Goal: Navigation & Orientation: Find specific page/section

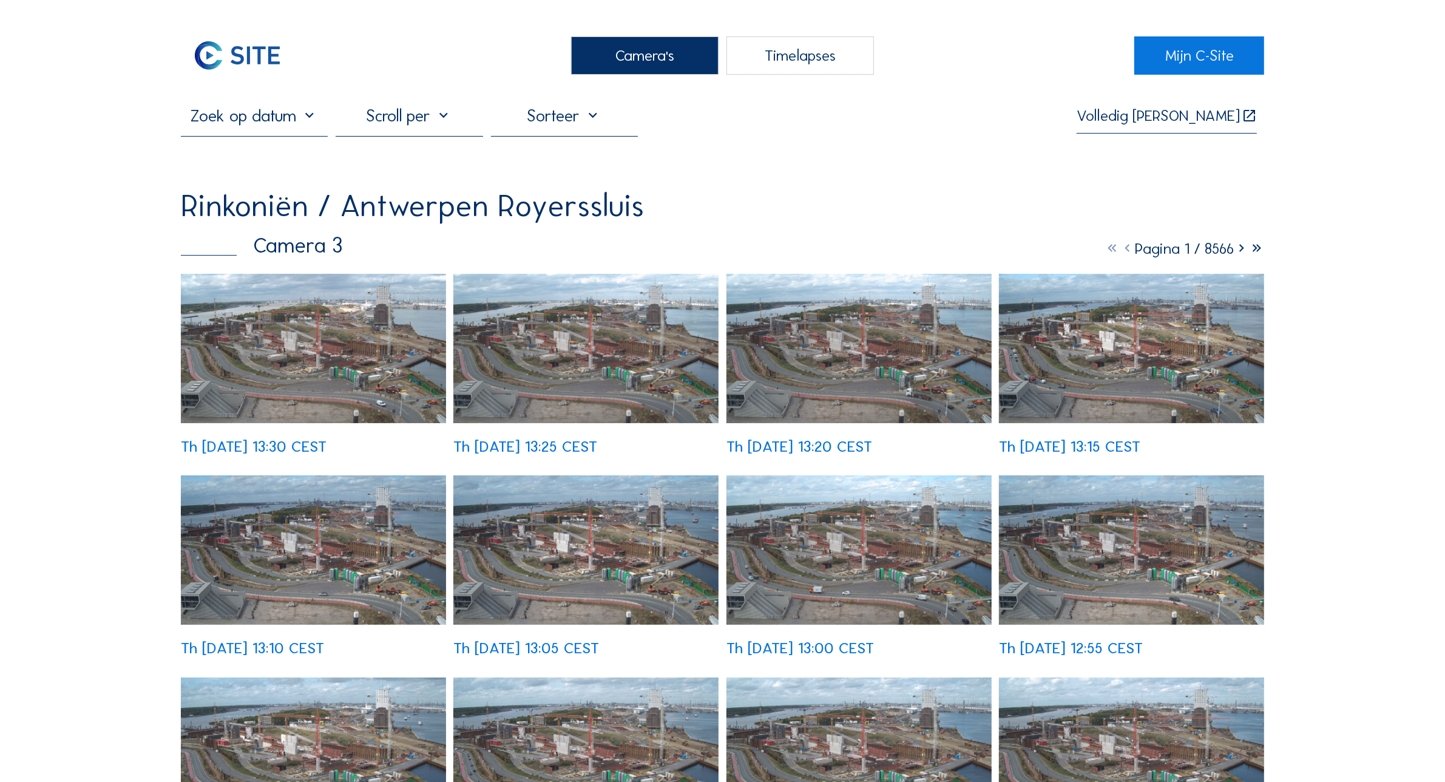
click at [663, 44] on div "Camera's" at bounding box center [644, 55] width 147 height 38
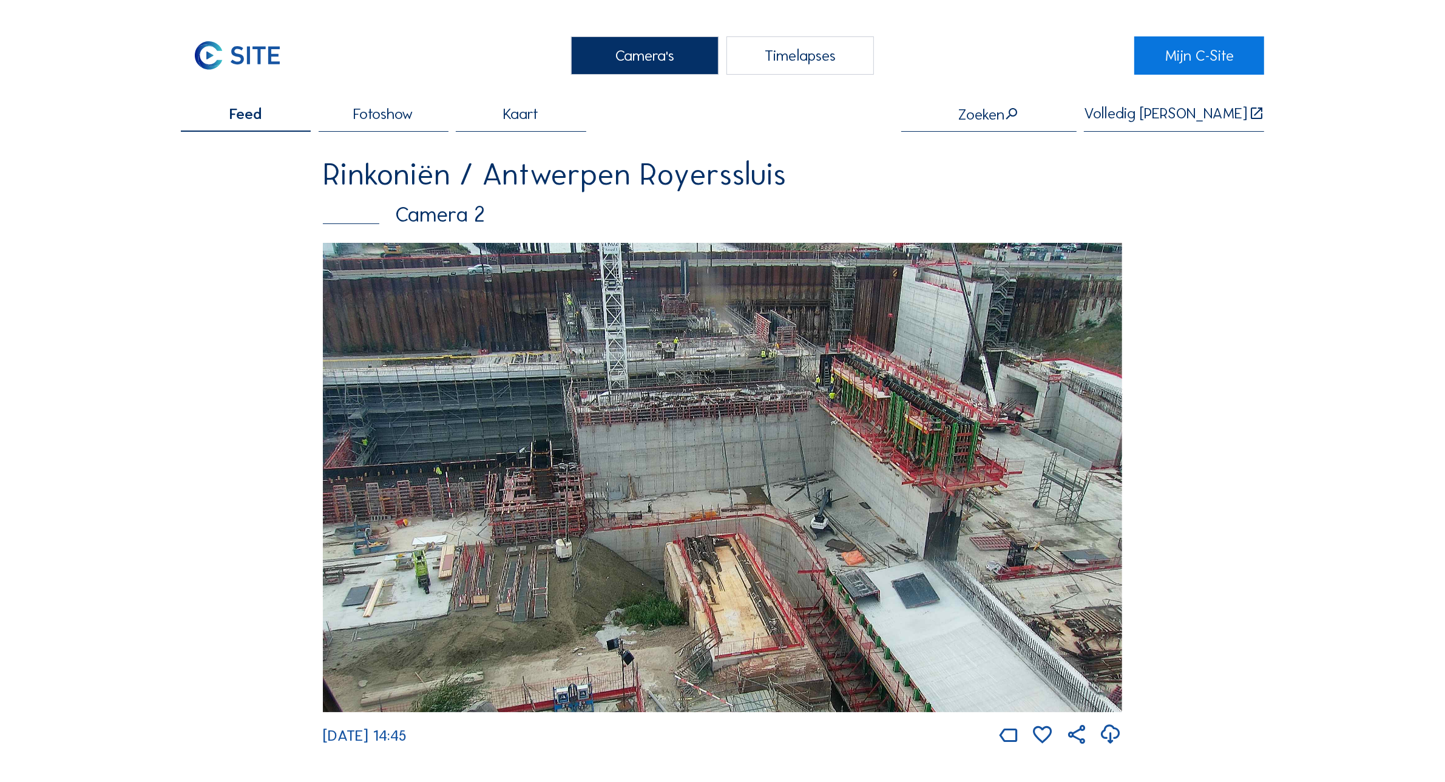
click at [663, 44] on div "Camera's" at bounding box center [644, 55] width 147 height 38
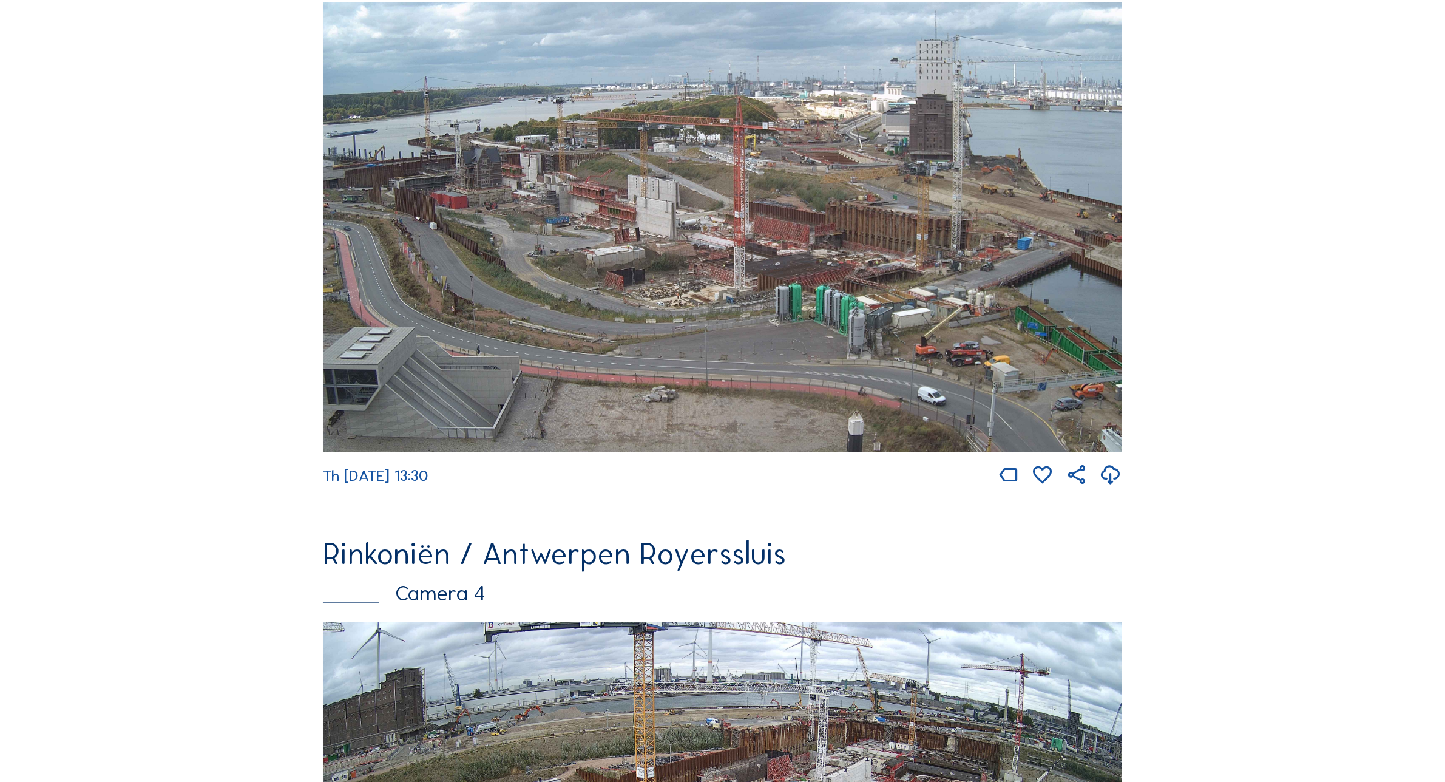
click at [865, 280] on img at bounding box center [722, 227] width 799 height 450
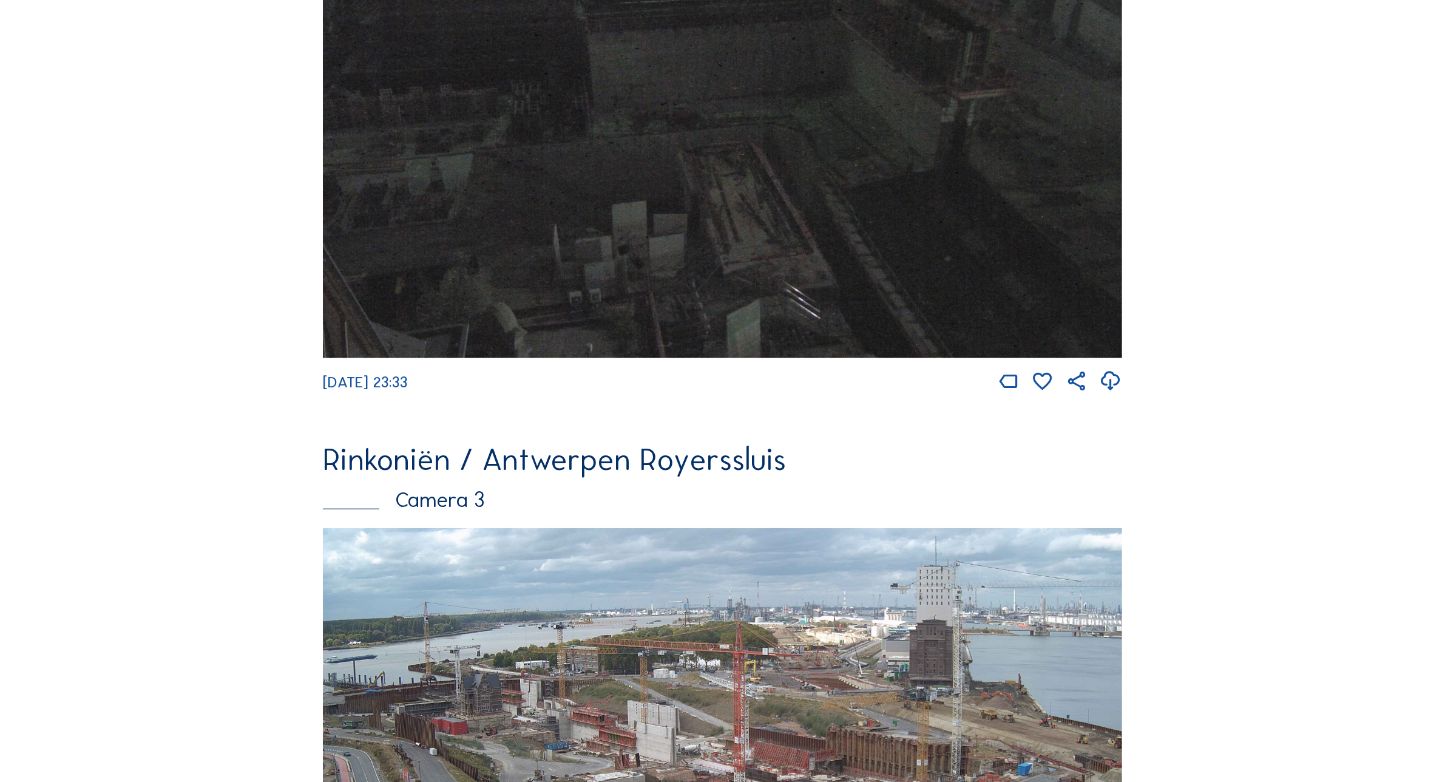
scroll to position [2043, 0]
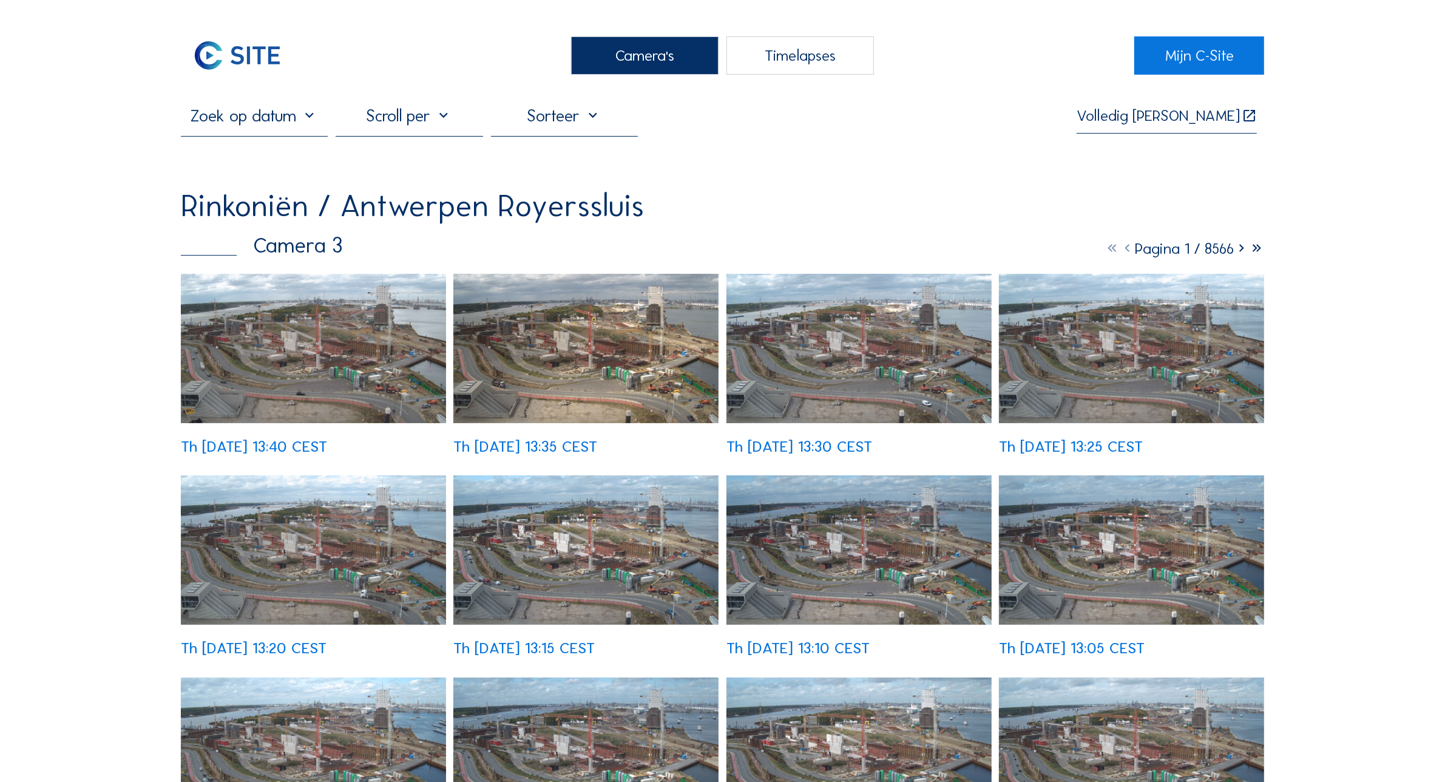
click at [274, 306] on img at bounding box center [313, 348] width 265 height 149
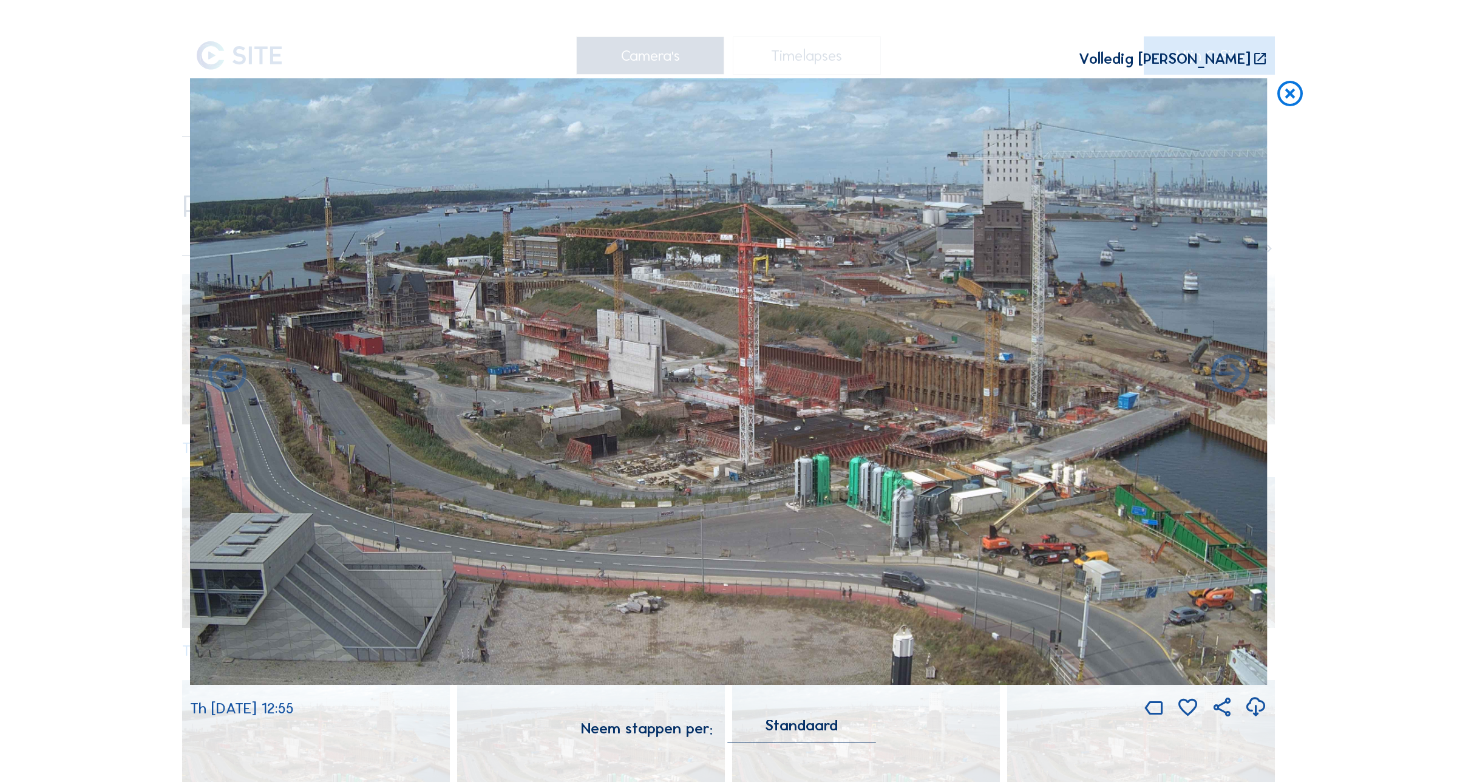
click at [1293, 89] on icon at bounding box center [1289, 94] width 30 height 32
